Goal: Obtain resource: Download file/media

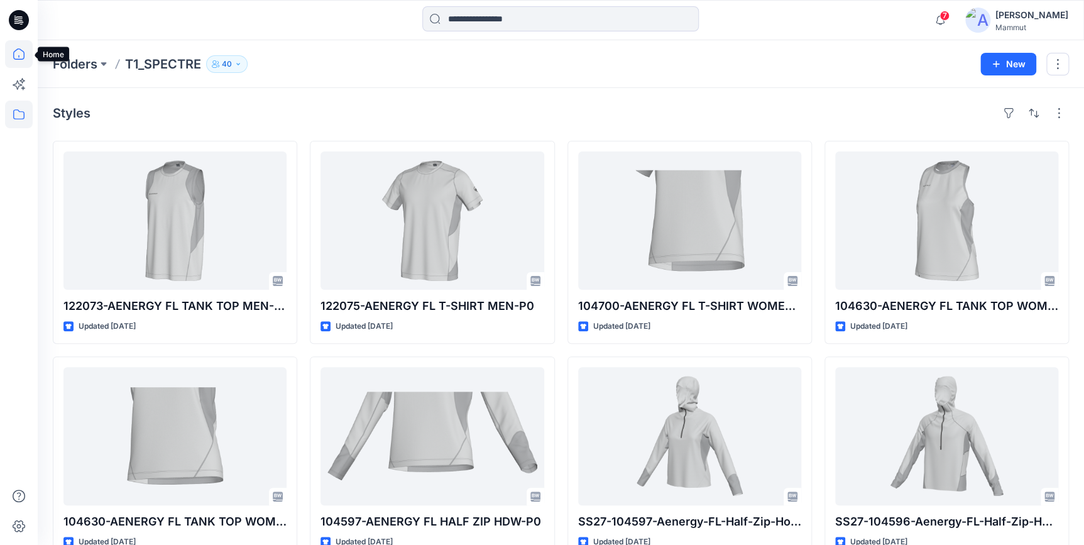
click at [17, 54] on icon at bounding box center [19, 54] width 28 height 28
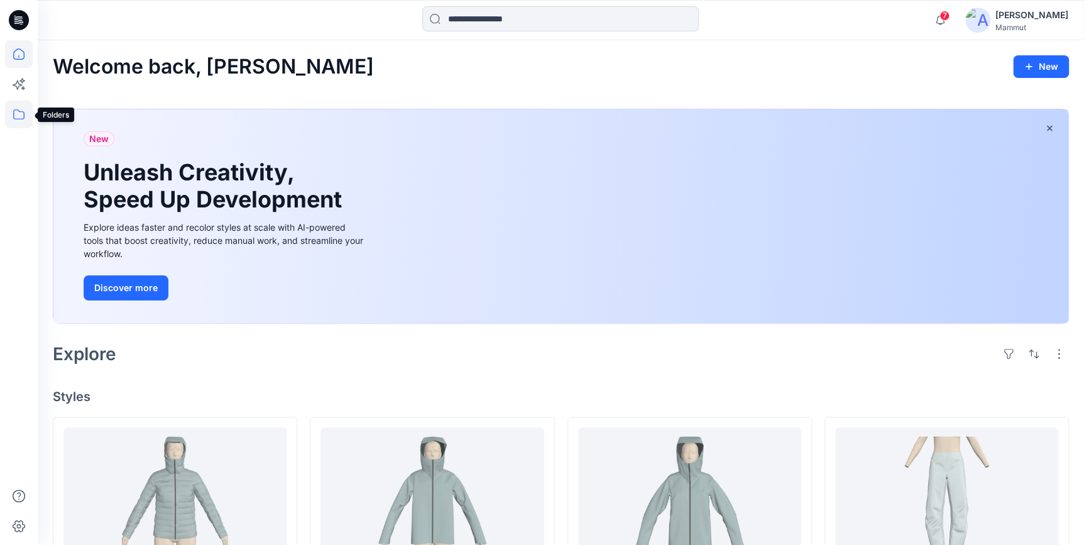
click at [14, 107] on icon at bounding box center [19, 115] width 28 height 28
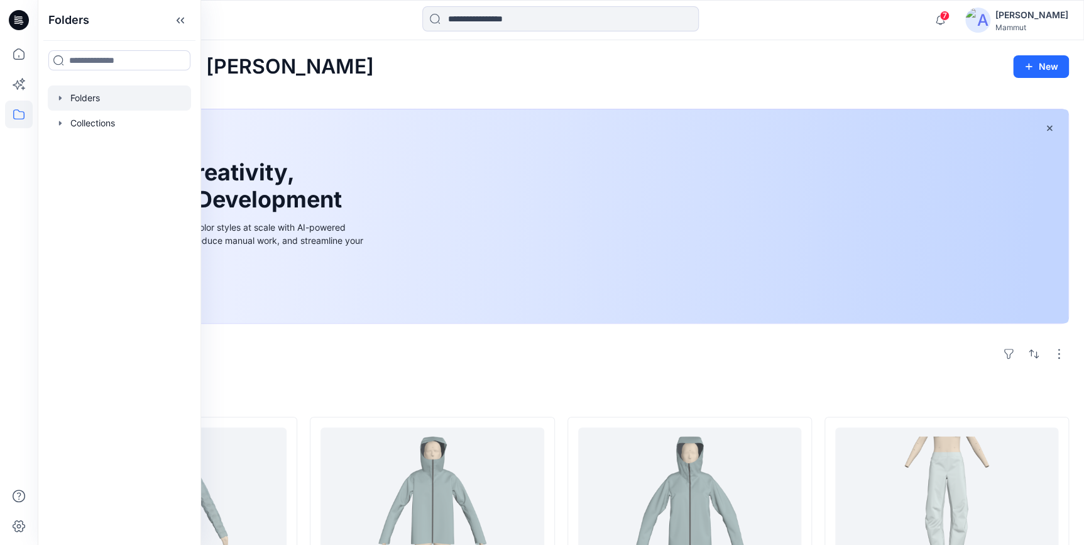
click at [85, 90] on div at bounding box center [119, 97] width 143 height 25
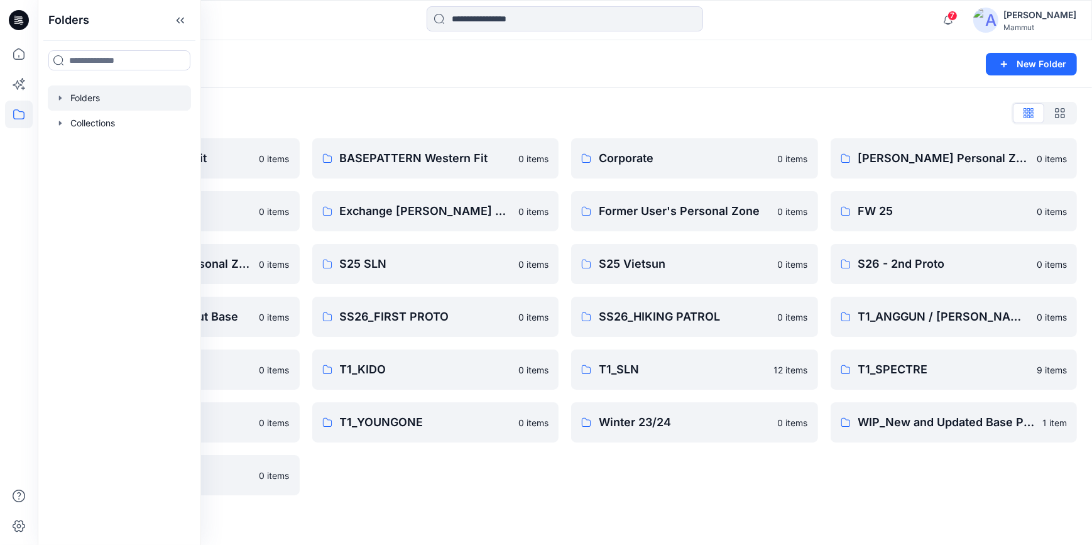
drag, startPoint x: 549, startPoint y: 482, endPoint x: 508, endPoint y: 425, distance: 70.3
click at [548, 479] on div "BASEPATTERN Western Fit 0 items Exchange Nadine & Klara 0 items S25 SLN 0 items…" at bounding box center [435, 316] width 247 height 357
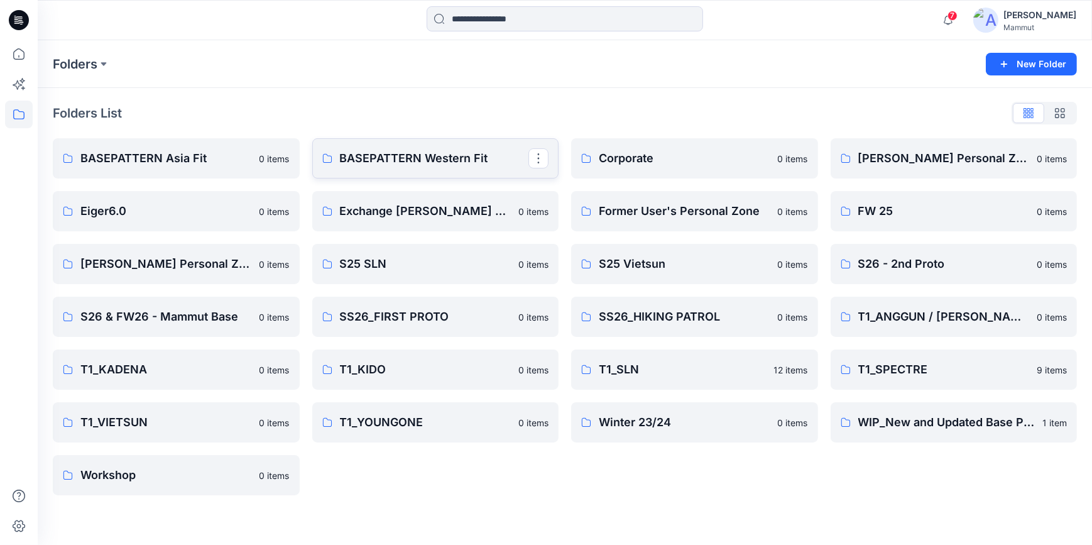
click at [453, 164] on p "BASEPATTERN Western Fit" at bounding box center [434, 159] width 189 height 18
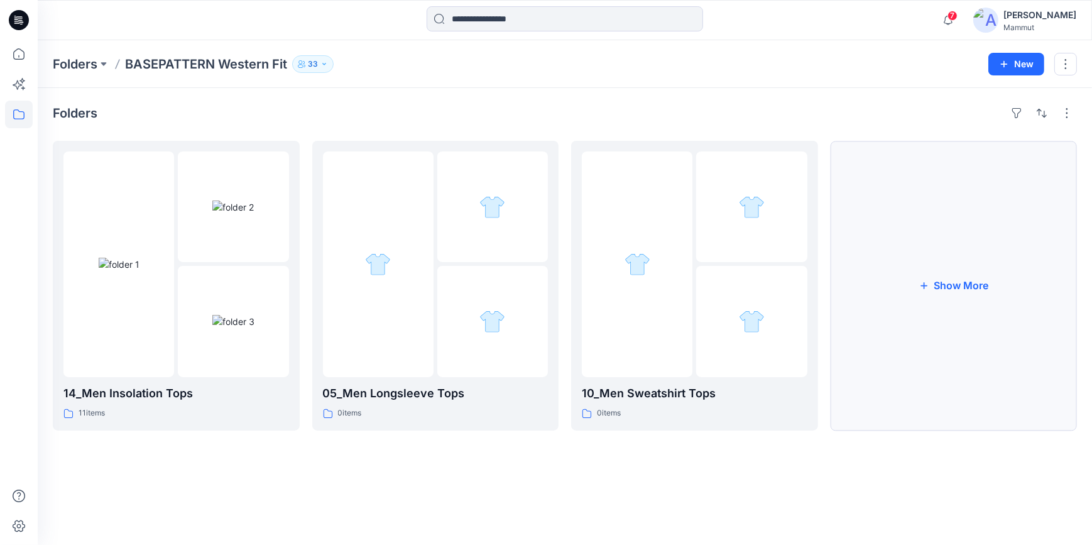
click at [954, 280] on button "Show More" at bounding box center [954, 286] width 247 height 290
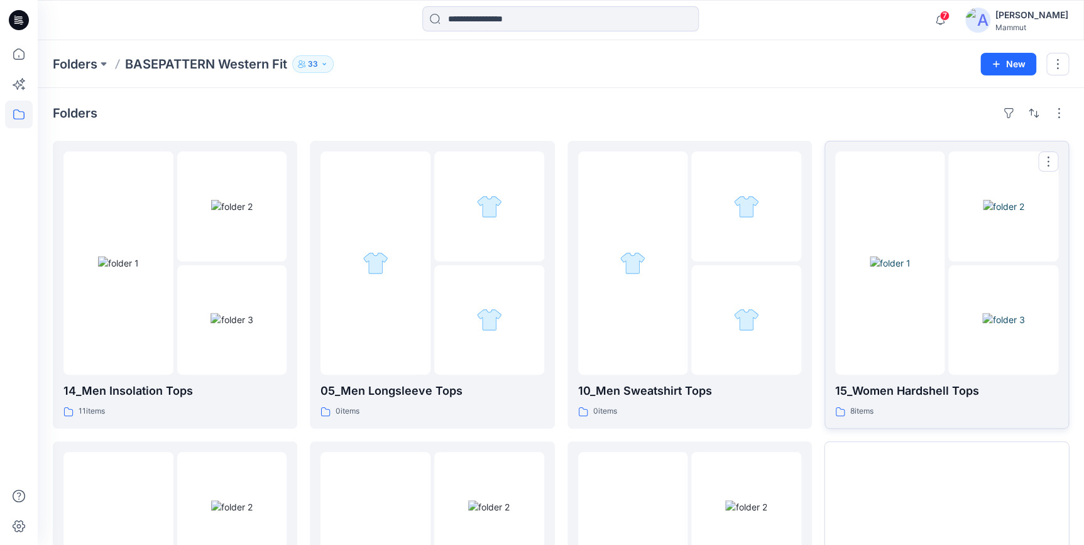
scroll to position [219, 0]
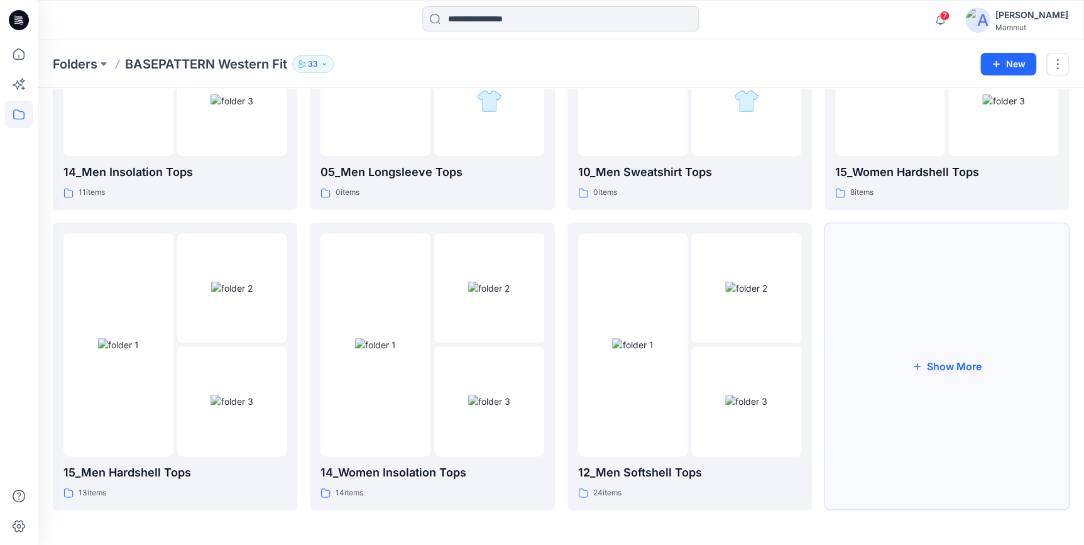
click at [943, 358] on button "Show More" at bounding box center [946, 366] width 244 height 288
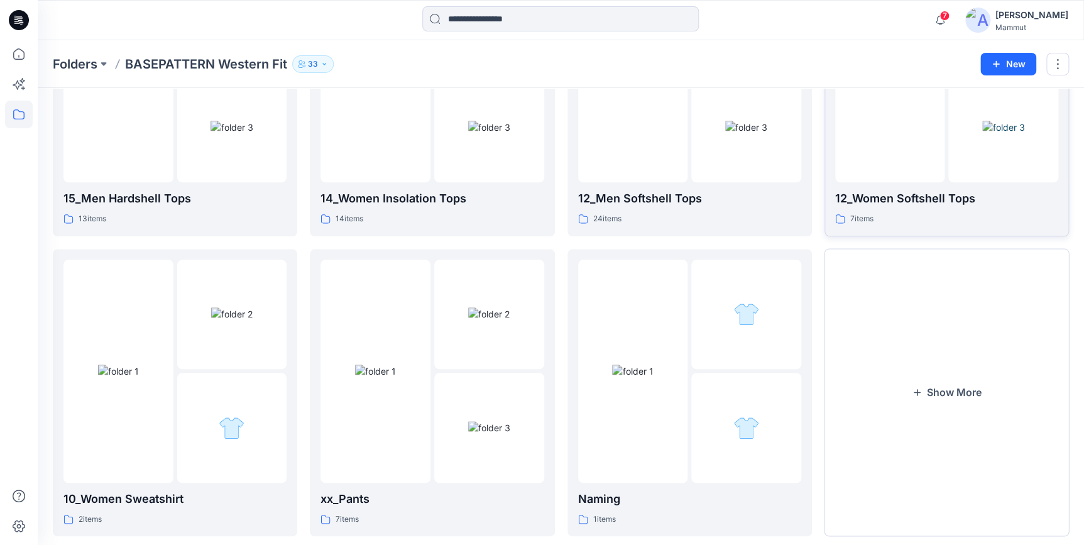
scroll to position [518, 0]
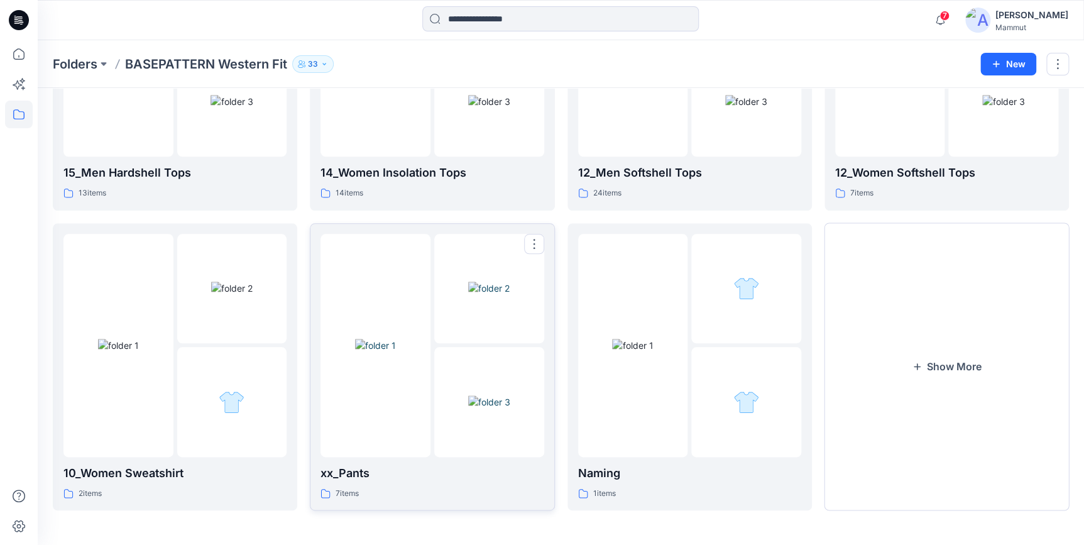
click at [396, 339] on img at bounding box center [375, 345] width 41 height 13
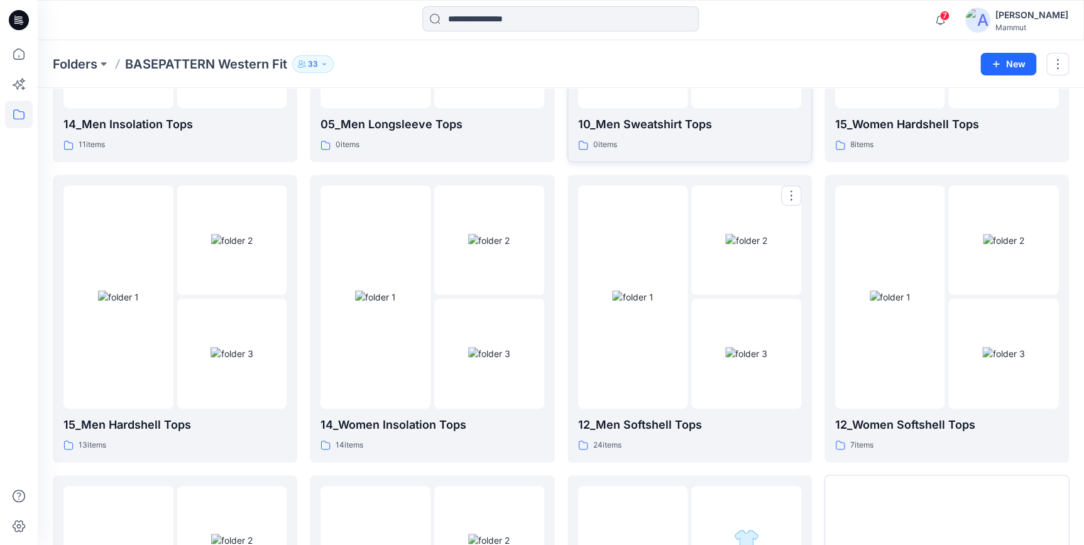
scroll to position [518, 0]
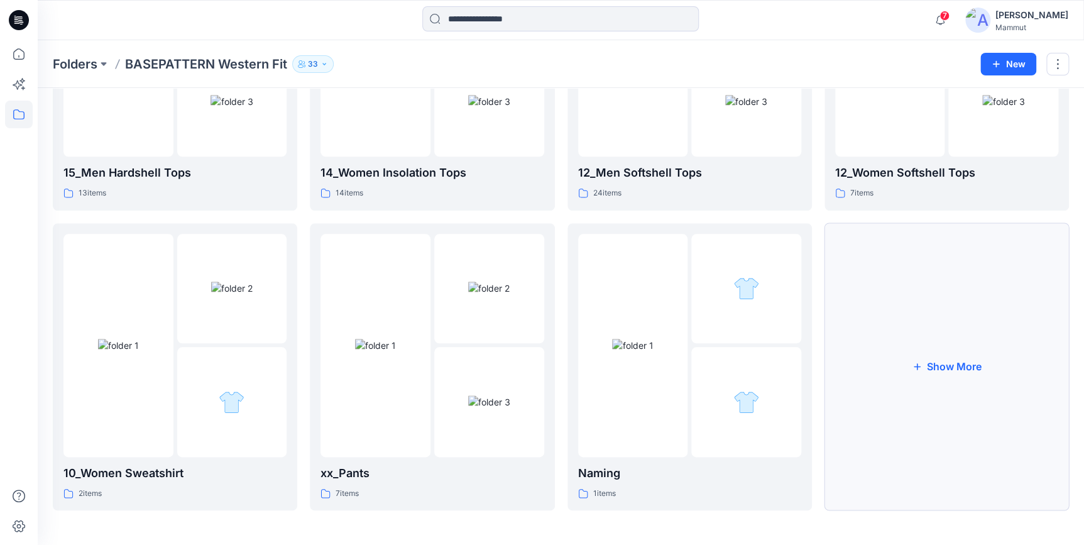
click at [966, 368] on button "Show More" at bounding box center [946, 367] width 244 height 288
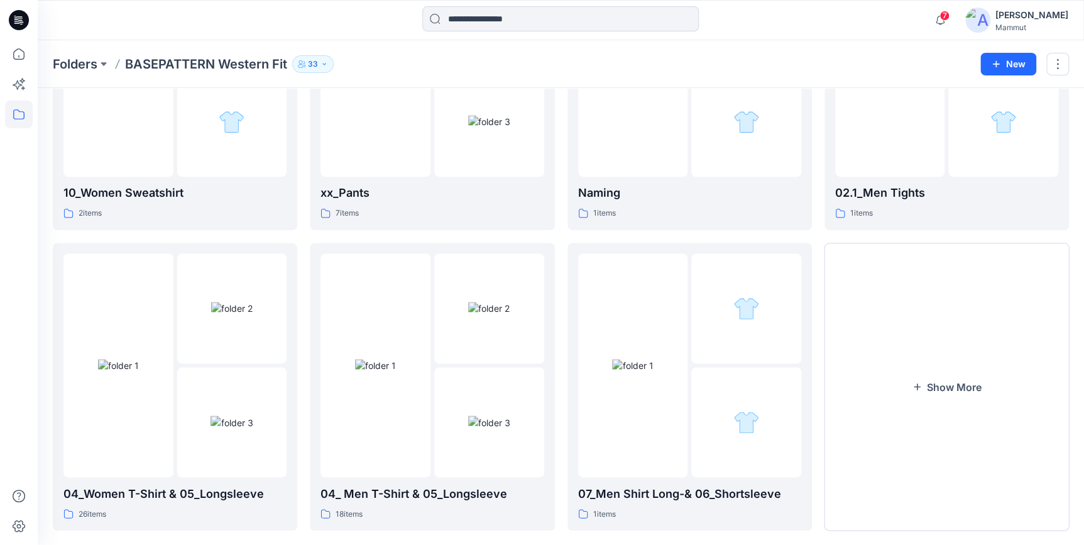
scroll to position [819, 0]
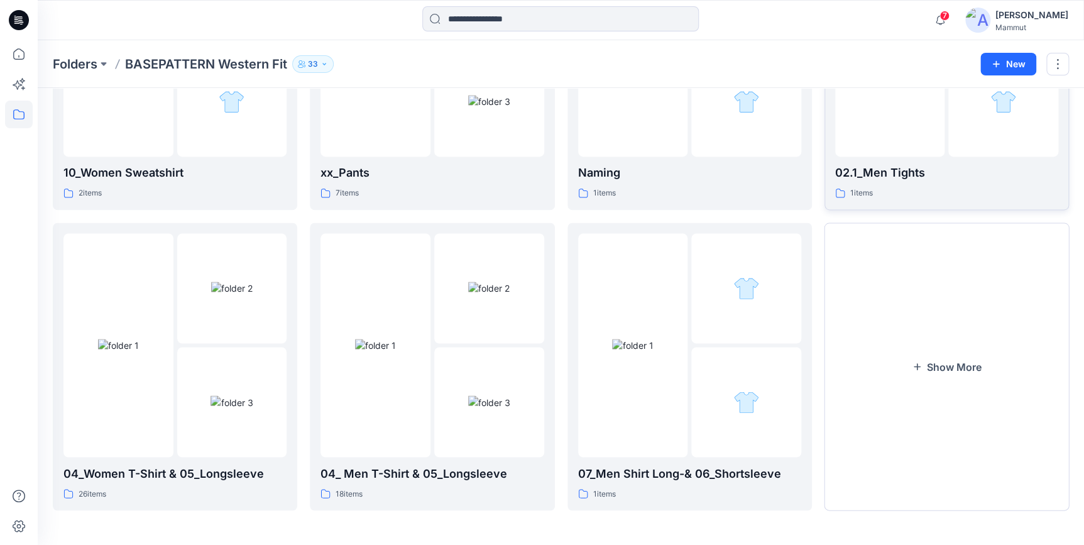
click at [929, 164] on p "02.1_Men Tights" at bounding box center [946, 173] width 223 height 18
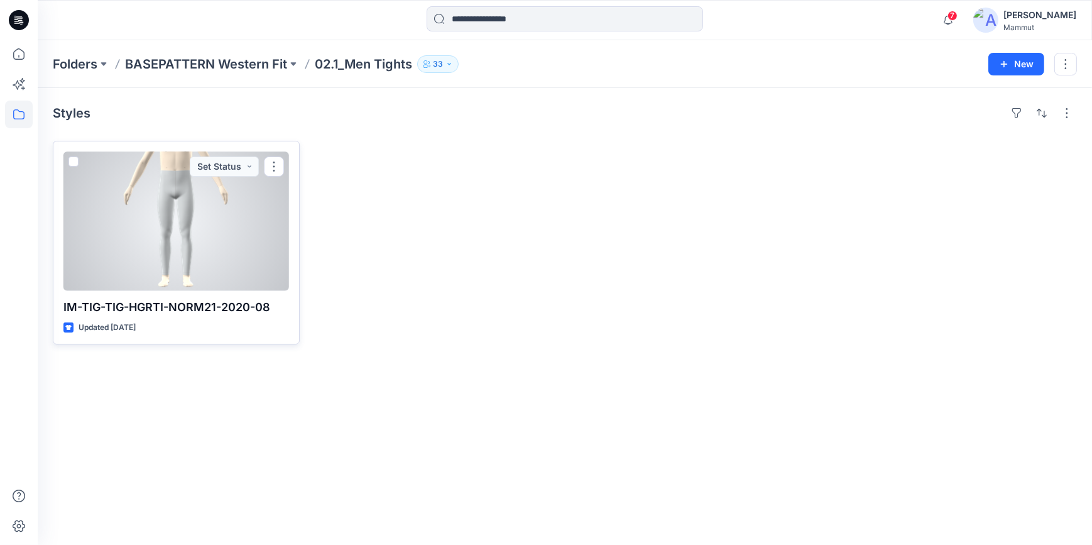
click at [182, 195] on div at bounding box center [176, 220] width 226 height 139
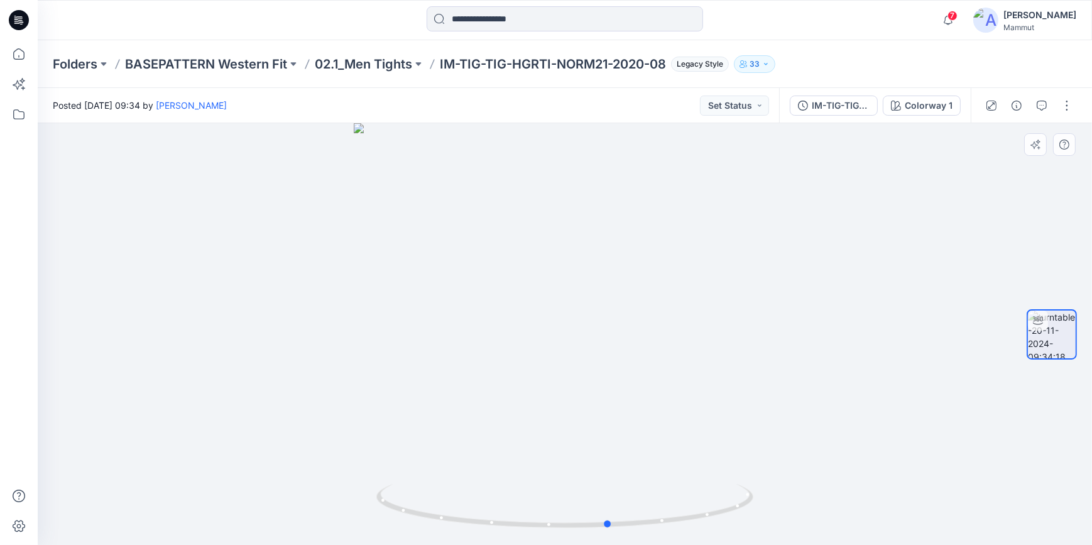
drag, startPoint x: 597, startPoint y: 346, endPoint x: 265, endPoint y: 377, distance: 333.9
click at [265, 377] on div at bounding box center [565, 334] width 1054 height 422
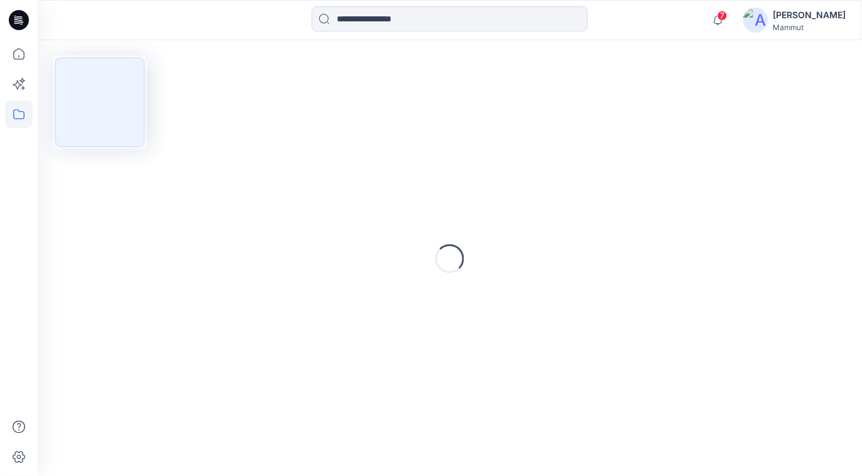
click at [22, 117] on icon at bounding box center [19, 115] width 28 height 28
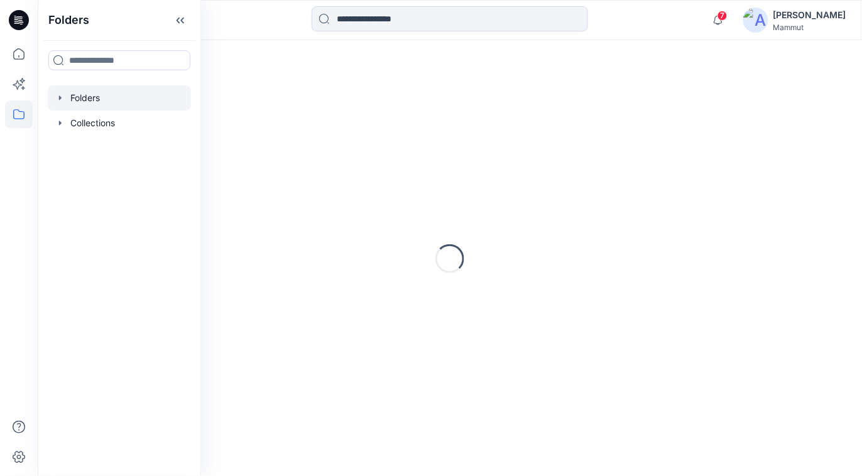
click at [99, 102] on div at bounding box center [119, 97] width 143 height 25
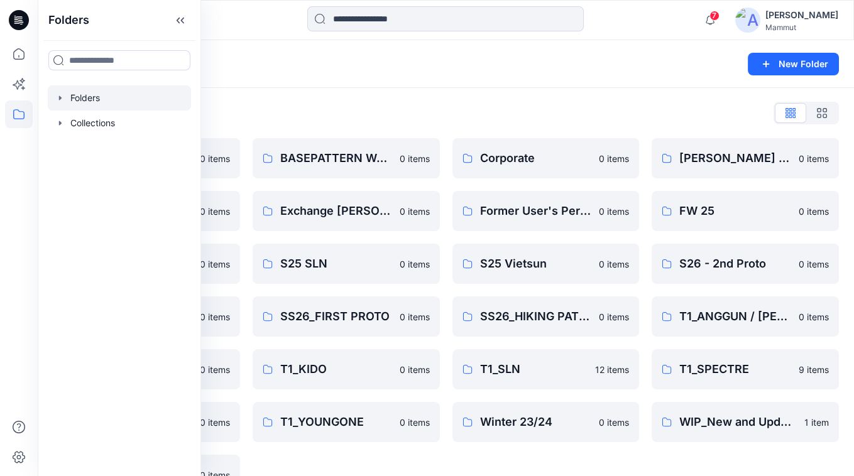
click at [441, 464] on div "BASEPATTERN Asia Fit 0 items Eiger6.0 0 items [PERSON_NAME] Personal Zone 0 ite…" at bounding box center [446, 316] width 786 height 357
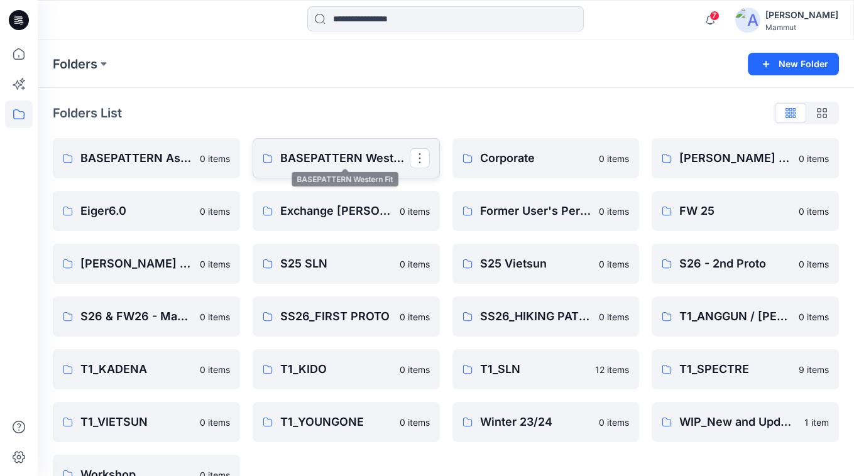
click at [344, 159] on p "BASEPATTERN Western Fit" at bounding box center [344, 159] width 129 height 18
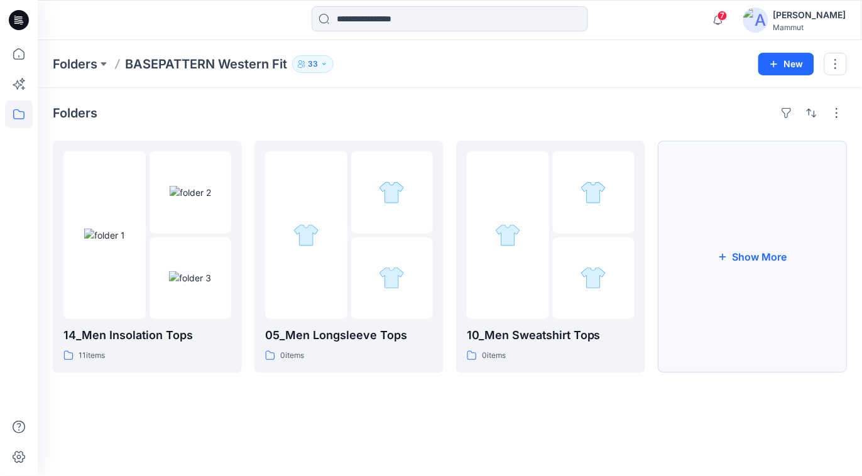
click at [734, 267] on button "Show More" at bounding box center [752, 257] width 189 height 232
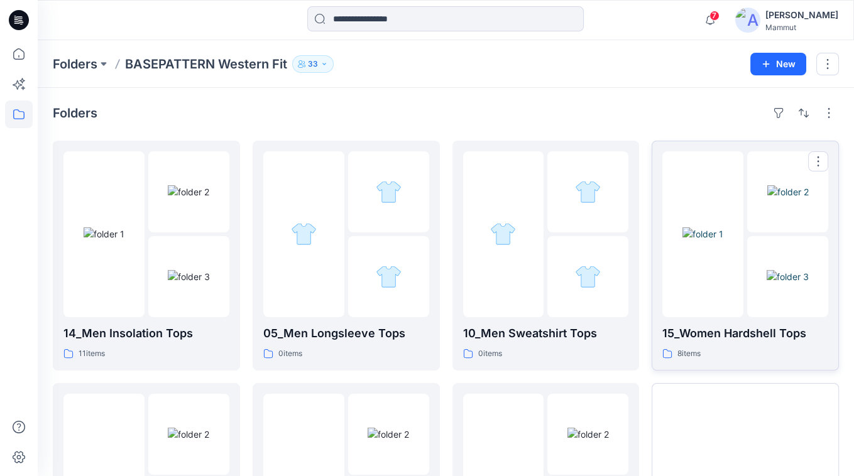
scroll to position [172, 0]
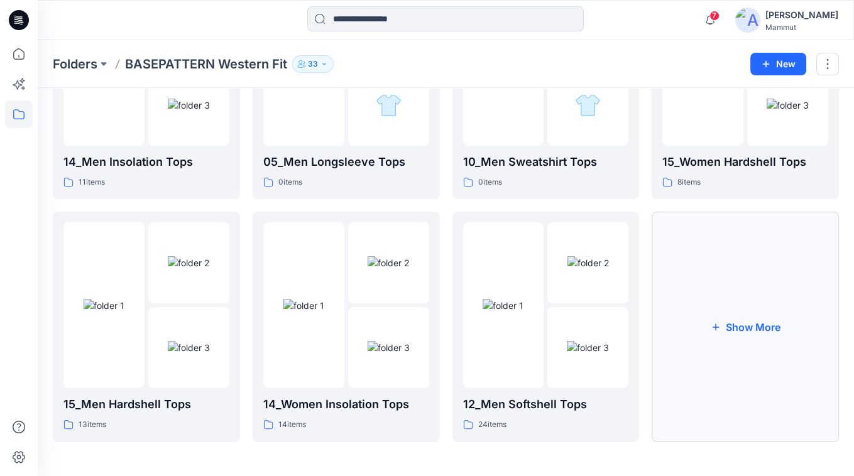
click at [736, 315] on button "Show More" at bounding box center [745, 327] width 187 height 230
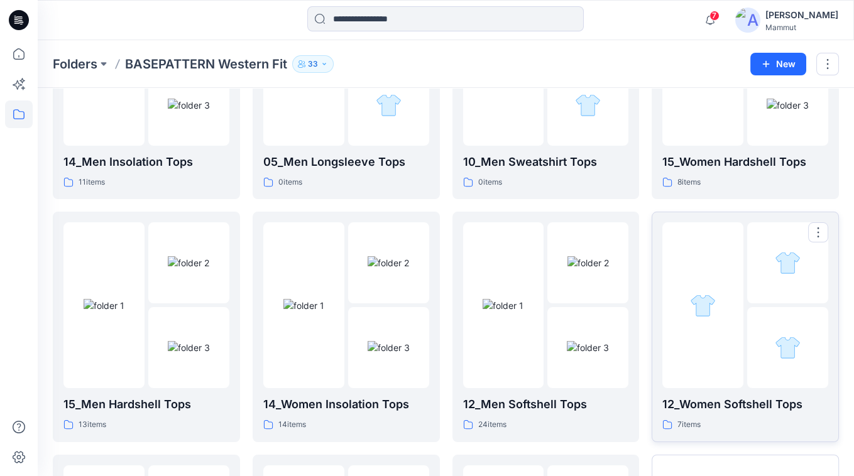
scroll to position [415, 0]
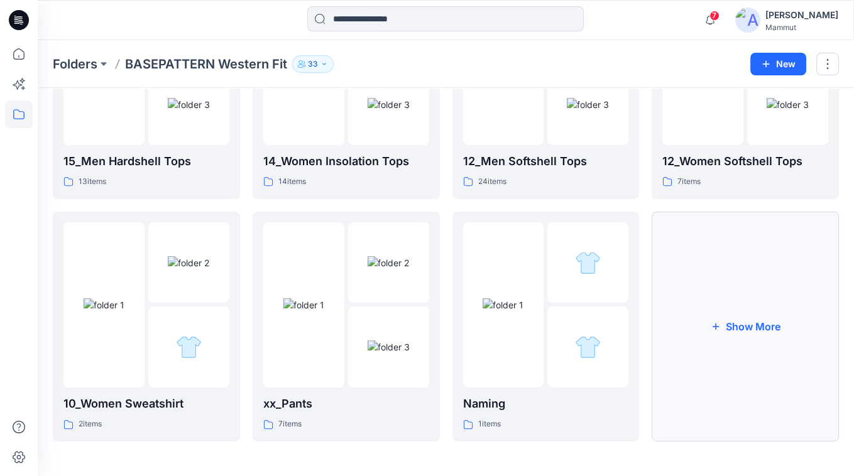
click at [722, 312] on button "Show More" at bounding box center [745, 327] width 187 height 230
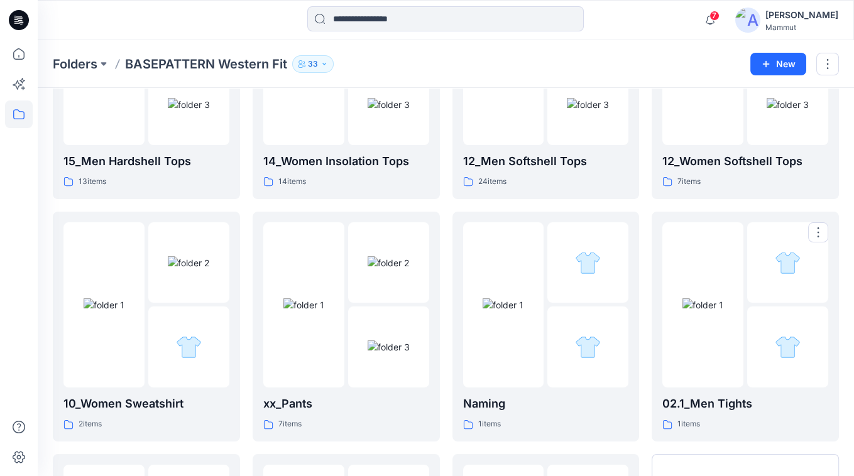
scroll to position [657, 0]
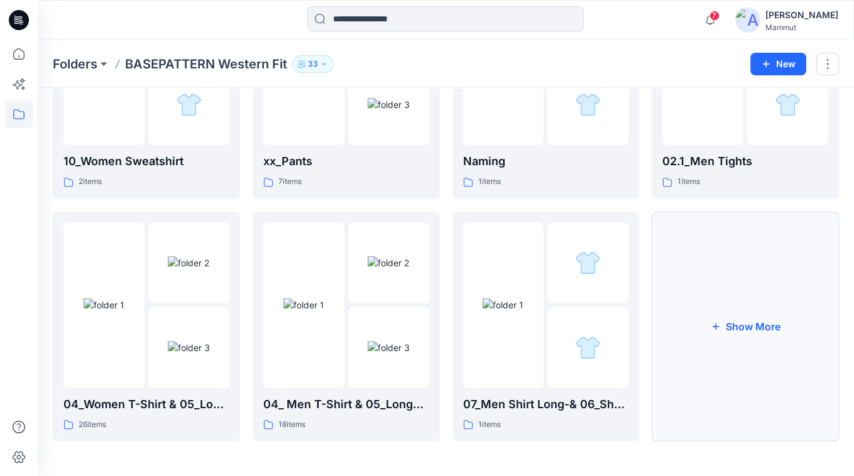
click at [743, 319] on button "Show More" at bounding box center [745, 327] width 187 height 230
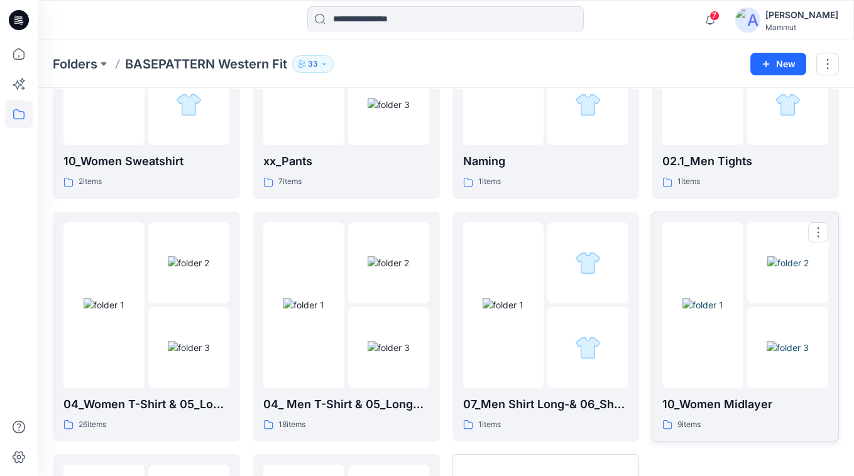
scroll to position [900, 0]
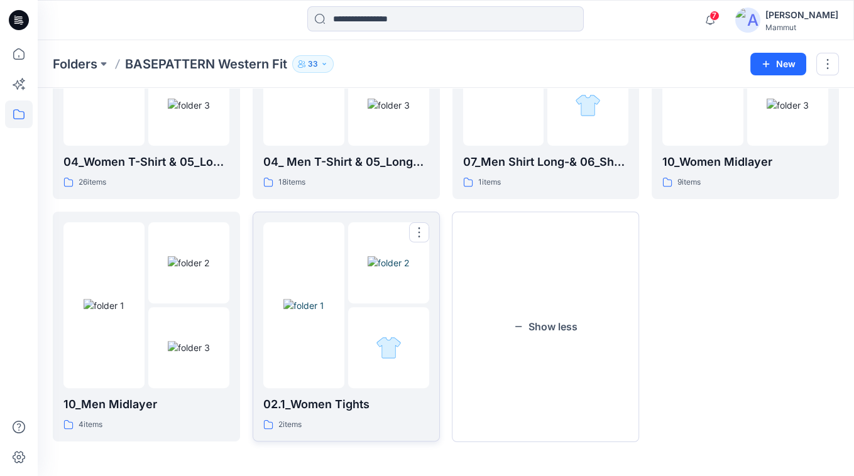
click at [374, 333] on div at bounding box center [388, 347] width 81 height 81
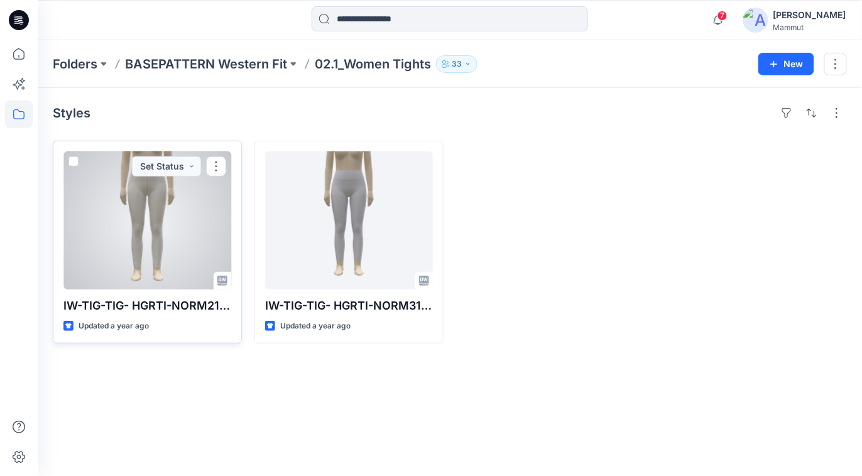
click at [171, 226] on div at bounding box center [147, 220] width 168 height 138
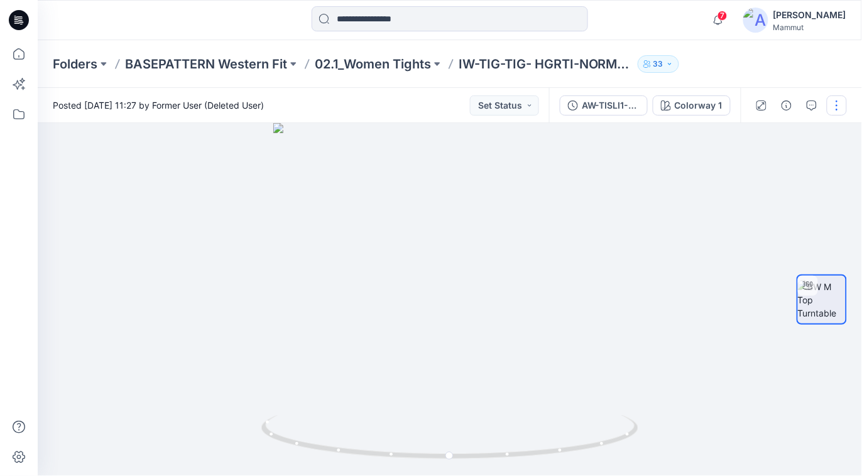
click at [839, 102] on button "button" at bounding box center [837, 106] width 20 height 20
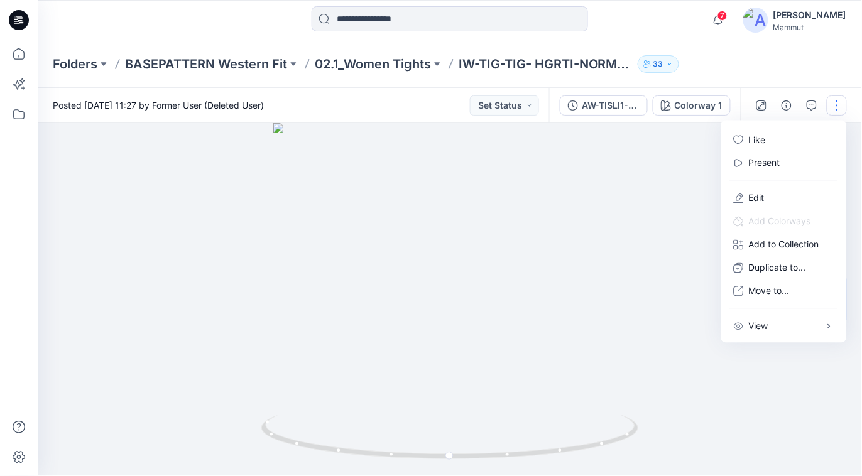
click at [839, 102] on button "button" at bounding box center [837, 106] width 20 height 20
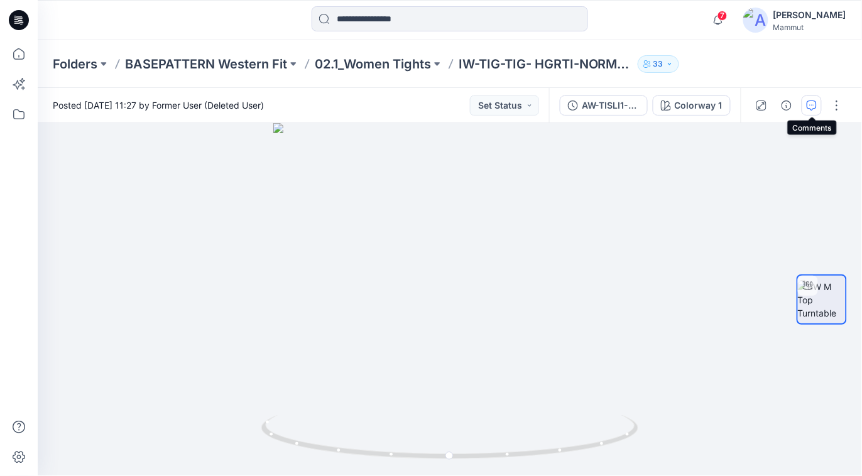
click at [811, 103] on icon "button" at bounding box center [812, 106] width 10 height 10
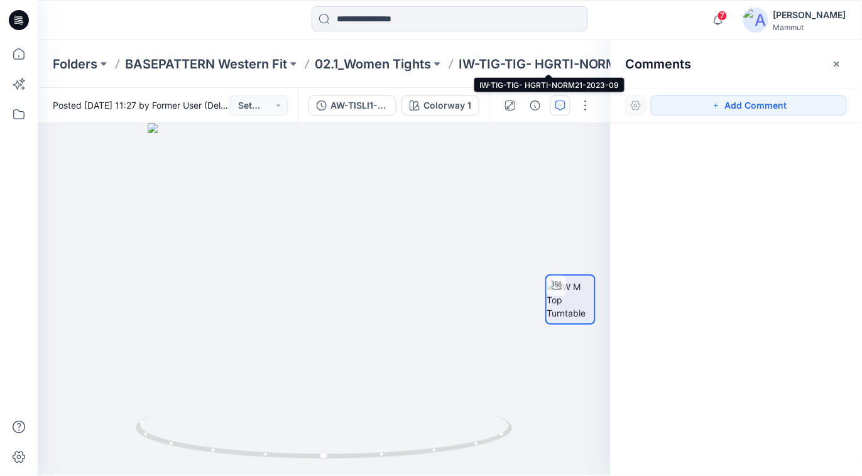
click at [548, 57] on p "IW-TIG-TIG- HGRTI-NORM21-2023-09" at bounding box center [546, 64] width 174 height 18
click at [386, 60] on p "02.1_Women Tights" at bounding box center [373, 64] width 116 height 18
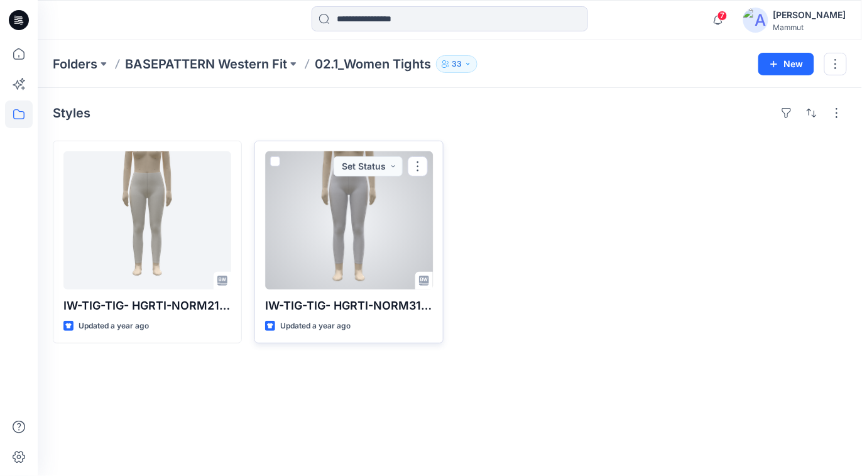
click at [379, 218] on div at bounding box center [349, 220] width 168 height 138
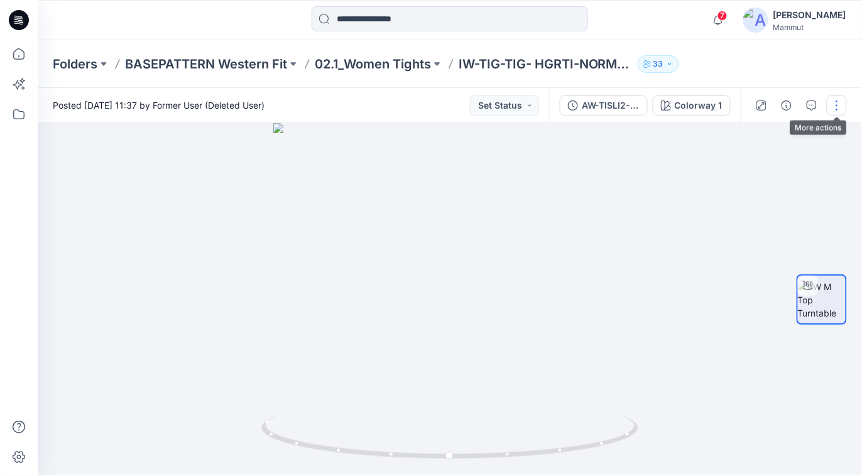
click at [839, 103] on button "button" at bounding box center [837, 106] width 20 height 20
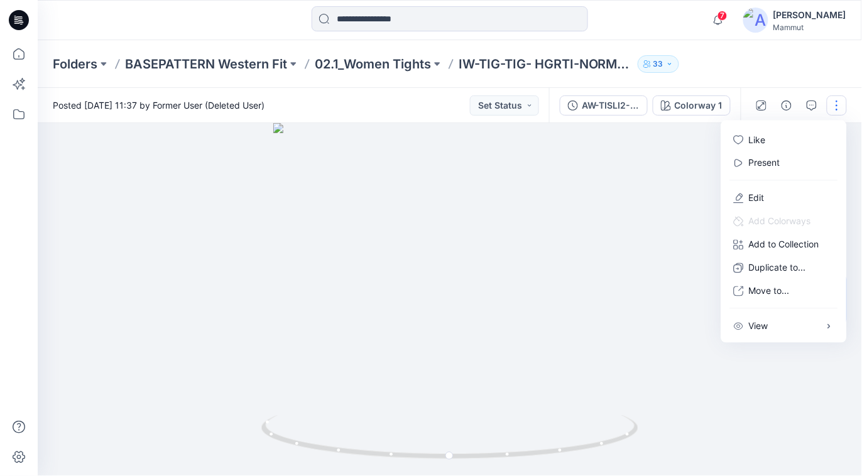
click at [839, 103] on button "button" at bounding box center [837, 106] width 20 height 20
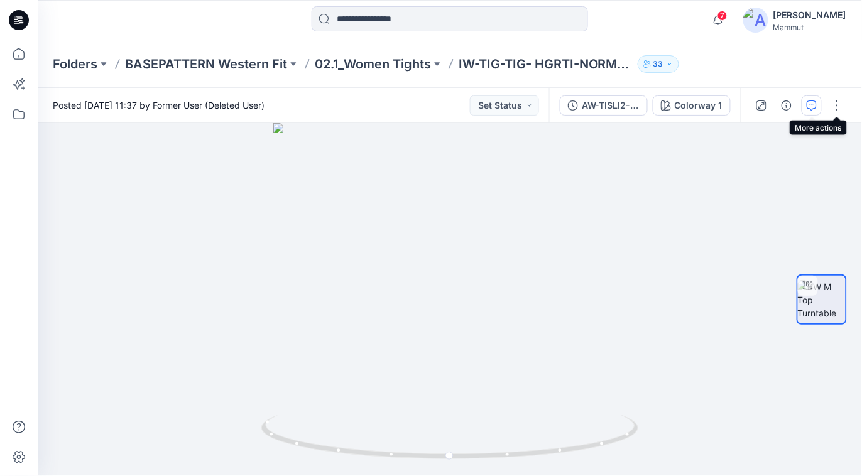
click at [812, 103] on icon "button" at bounding box center [812, 106] width 10 height 10
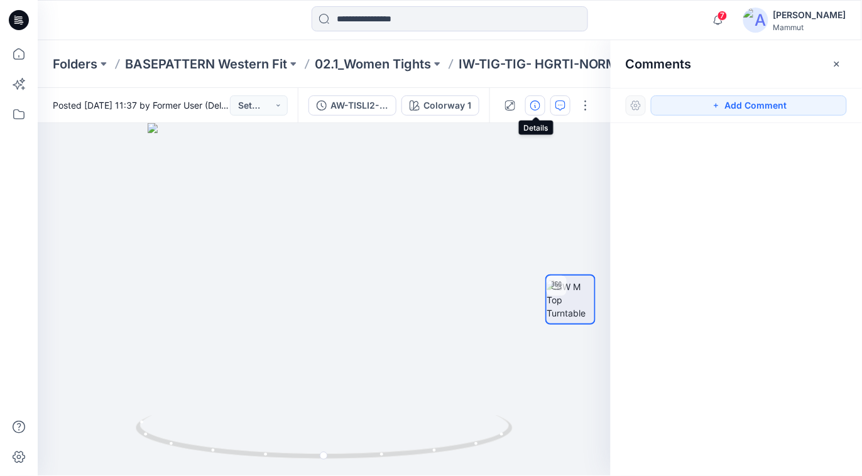
click at [538, 104] on icon "button" at bounding box center [535, 106] width 10 height 10
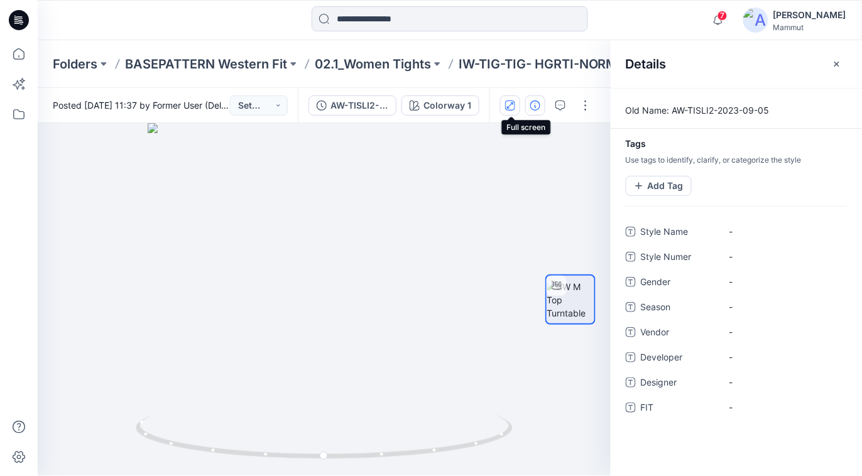
click at [508, 105] on icon "button" at bounding box center [510, 106] width 10 height 10
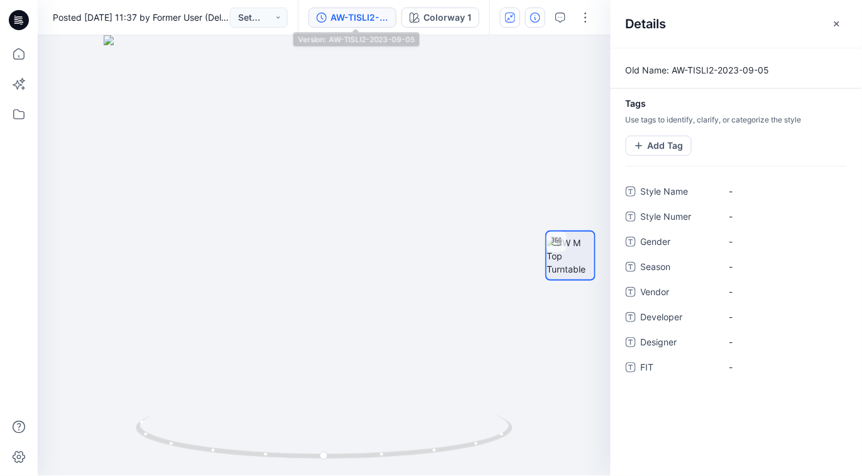
click at [354, 12] on div "AW-TISLI2-2023-09-05" at bounding box center [359, 18] width 58 height 14
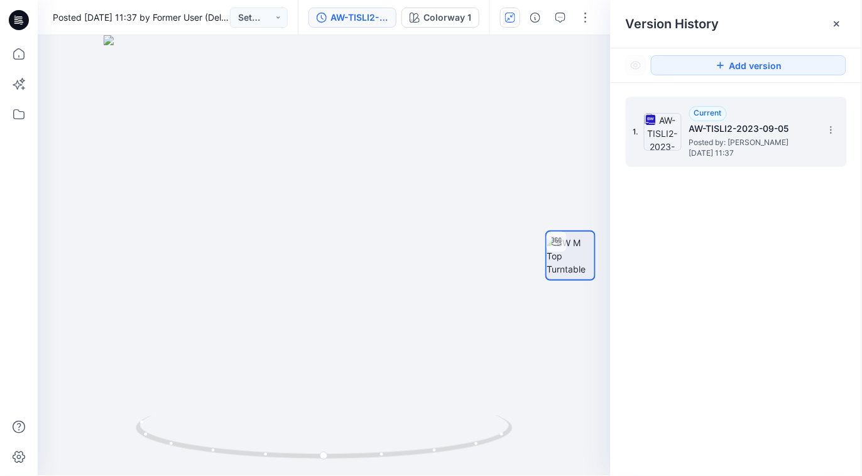
click at [655, 116] on icon at bounding box center [651, 120] width 10 height 10
click at [649, 118] on icon at bounding box center [649, 118] width 3 height 3
click at [651, 121] on icon at bounding box center [651, 120] width 10 height 10
click at [650, 119] on icon at bounding box center [651, 120] width 10 height 10
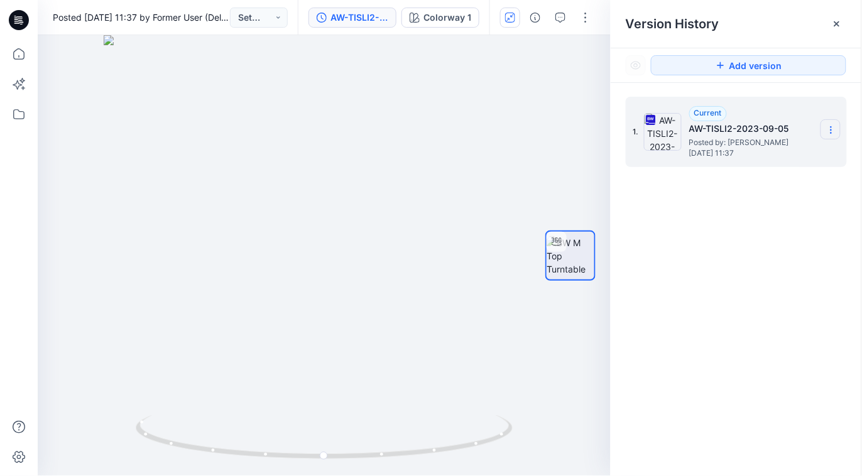
click at [829, 128] on icon at bounding box center [831, 130] width 10 height 10
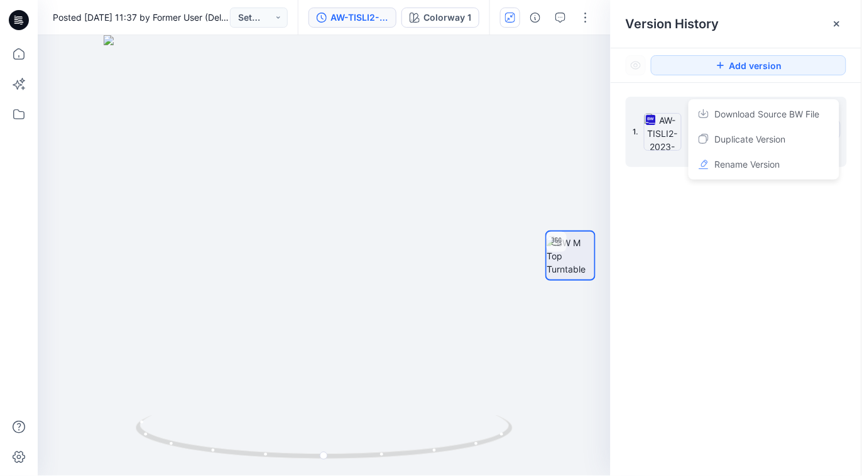
click at [829, 128] on div "Duplicate Version" at bounding box center [764, 139] width 146 height 25
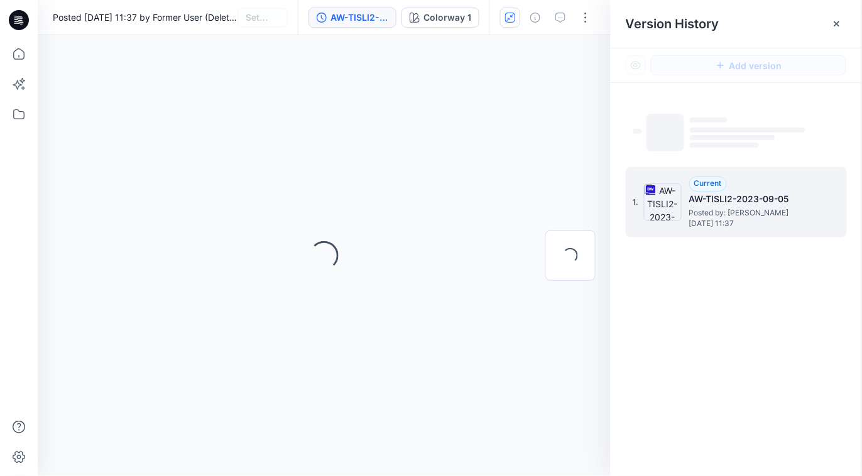
click at [663, 192] on img at bounding box center [663, 202] width 38 height 38
click at [645, 188] on img at bounding box center [663, 202] width 38 height 38
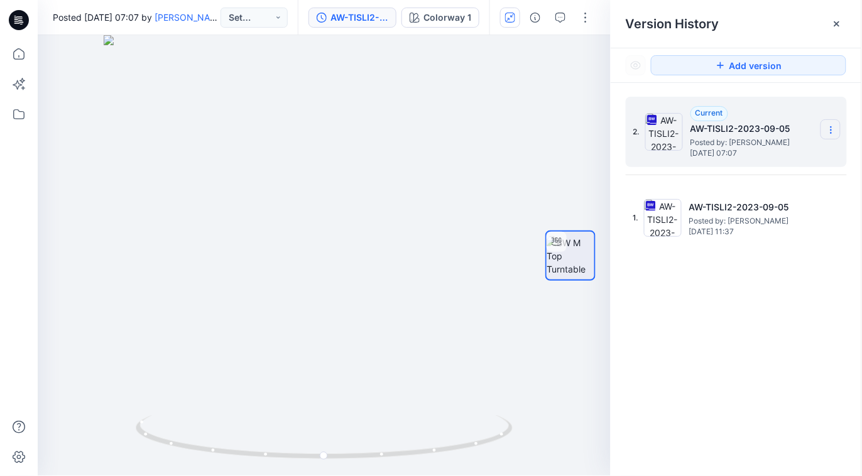
click at [833, 128] on icon at bounding box center [831, 130] width 10 height 10
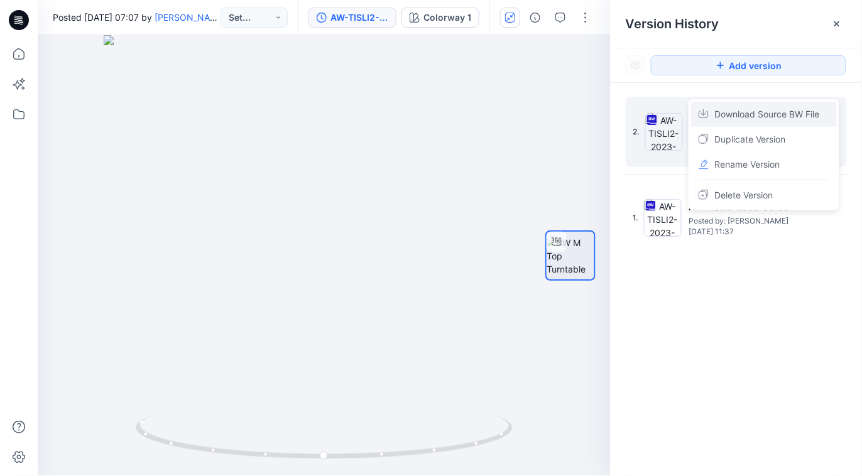
click at [805, 111] on span "Download Source BW File" at bounding box center [767, 114] width 105 height 15
